Goal: Transaction & Acquisition: Purchase product/service

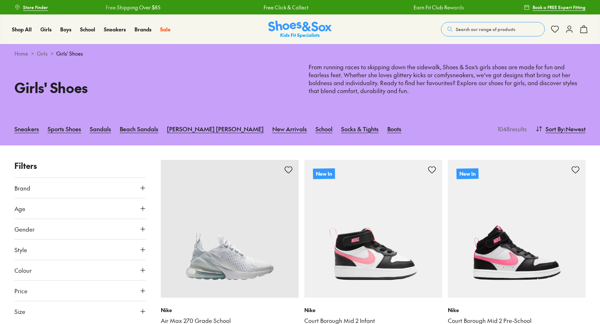
scroll to position [36, 0]
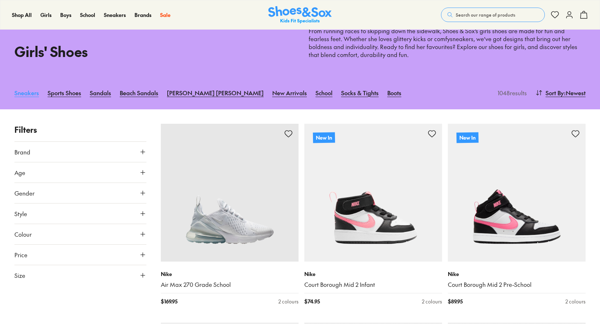
click at [37, 94] on link "Sneakers" at bounding box center [26, 93] width 25 height 16
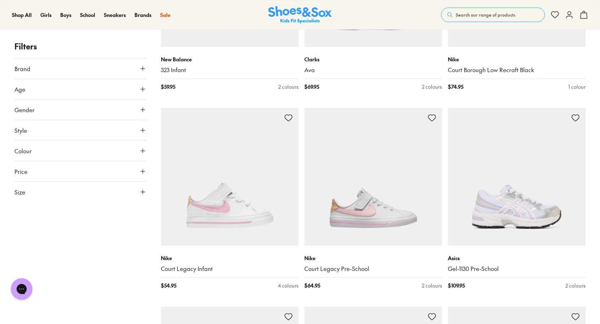
scroll to position [1478, 0]
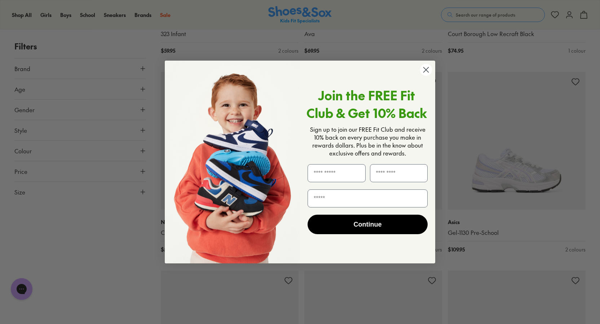
click at [427, 69] on circle "Close dialog" at bounding box center [426, 70] width 12 height 12
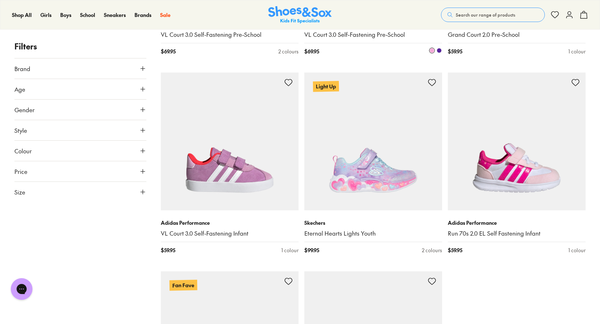
scroll to position [1911, 0]
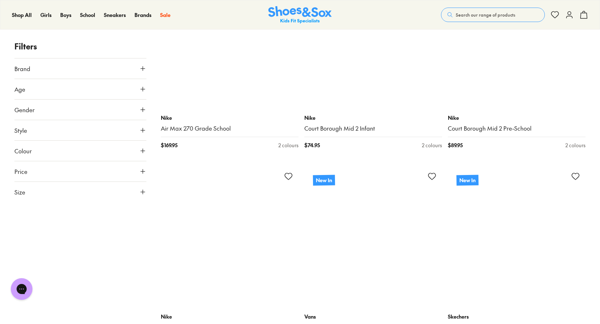
scroll to position [4001, 0]
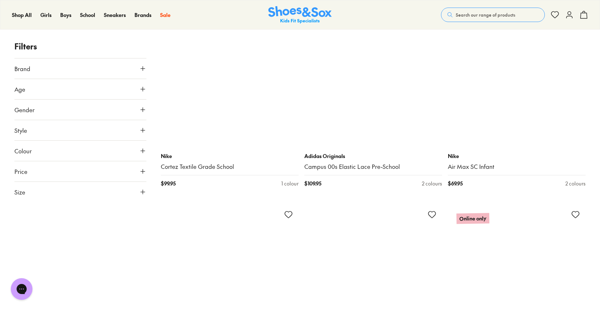
scroll to position [5263, 0]
